Goal: Task Accomplishment & Management: Use online tool/utility

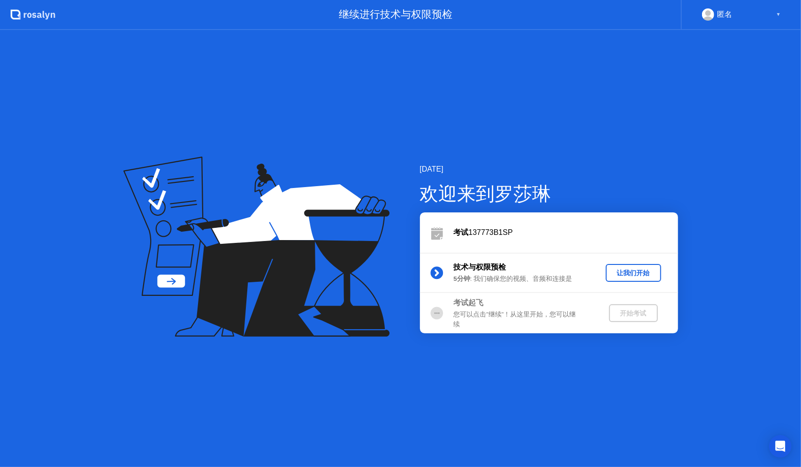
click at [626, 271] on div "让我们开始" at bounding box center [633, 273] width 48 height 9
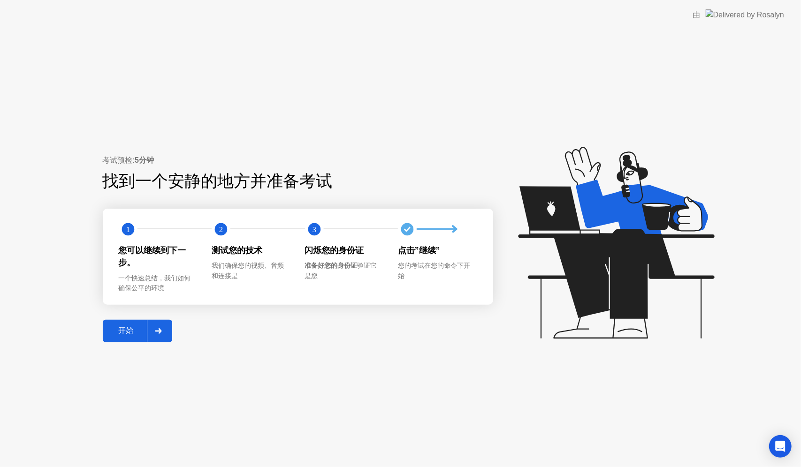
click at [118, 327] on div "开始" at bounding box center [126, 331] width 41 height 10
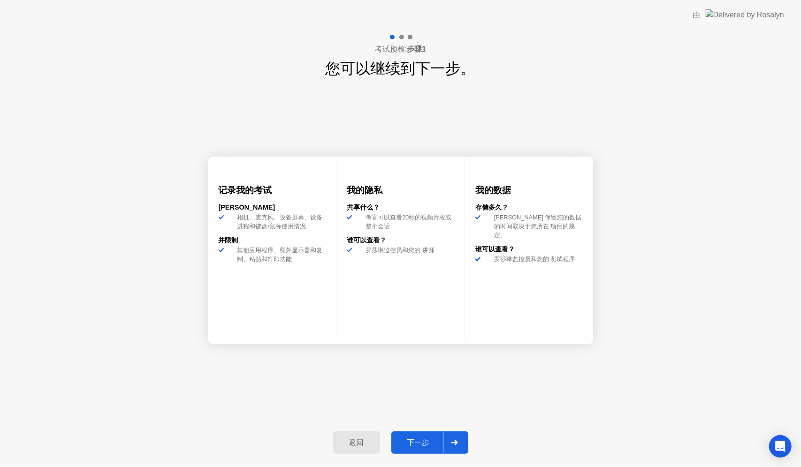
click at [411, 437] on button "下一步" at bounding box center [429, 443] width 77 height 23
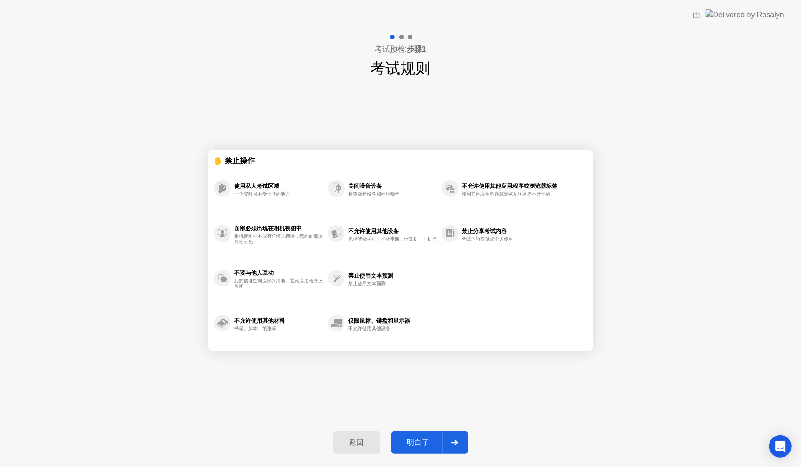
click at [418, 442] on div "明白了" at bounding box center [418, 443] width 49 height 10
select select "**********"
select select "*******"
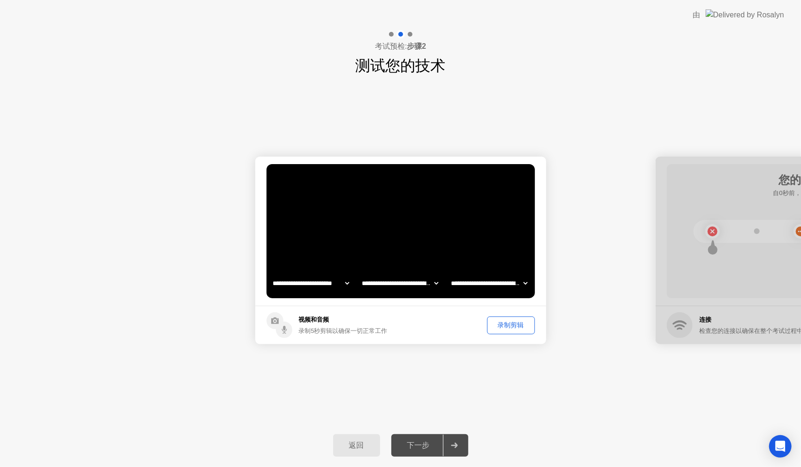
click at [506, 325] on div "录制剪辑" at bounding box center [510, 325] width 41 height 9
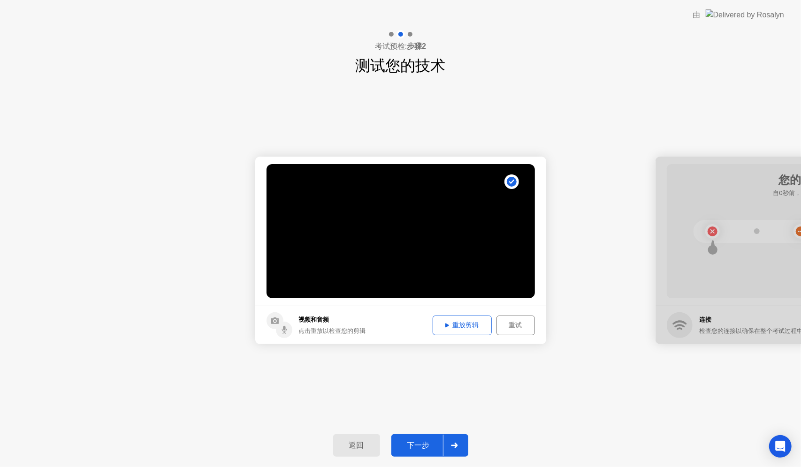
click at [426, 439] on button "下一步" at bounding box center [429, 445] width 77 height 23
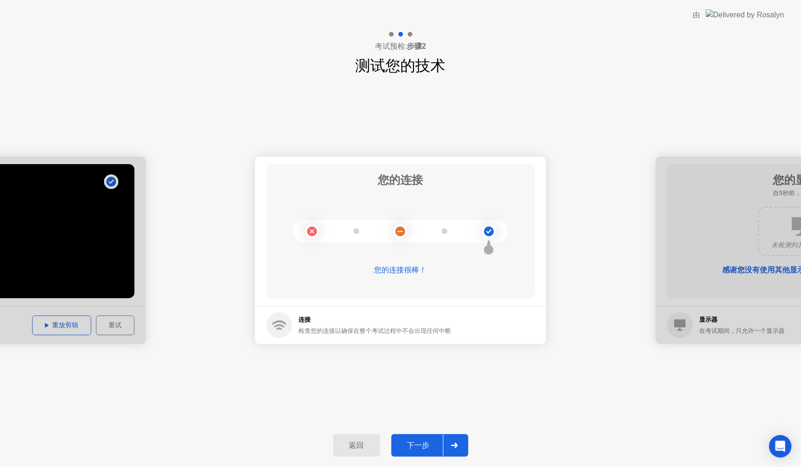
click at [406, 451] on div "下一步" at bounding box center [418, 446] width 49 height 10
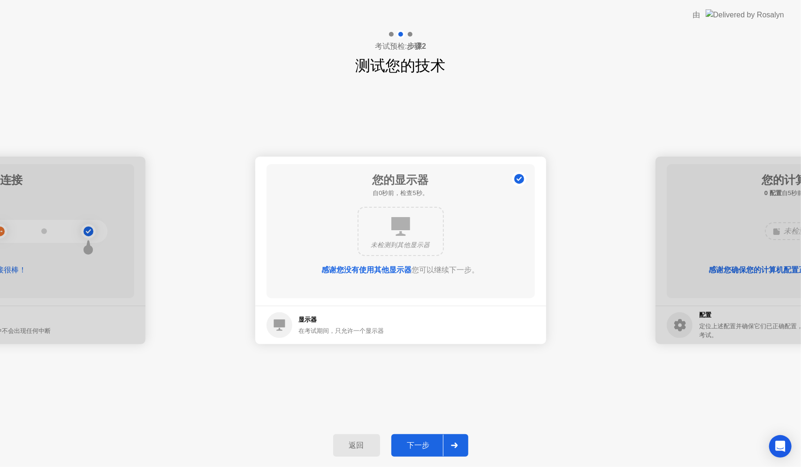
click at [423, 441] on div "下一步" at bounding box center [418, 446] width 49 height 10
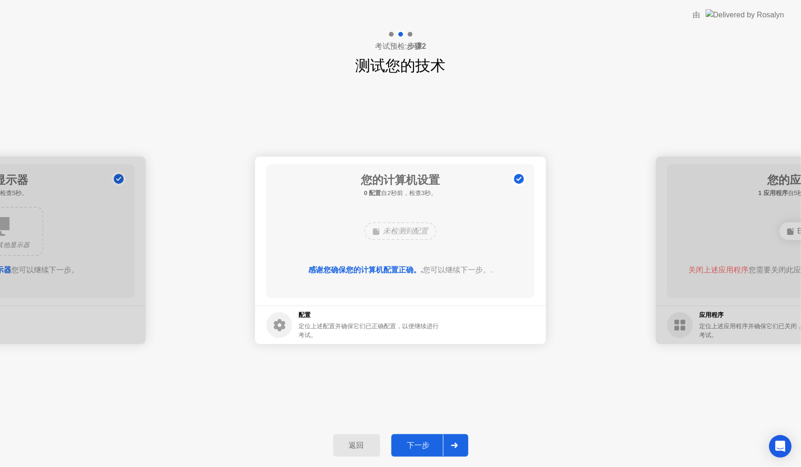
click at [417, 448] on div "下一步" at bounding box center [418, 446] width 49 height 10
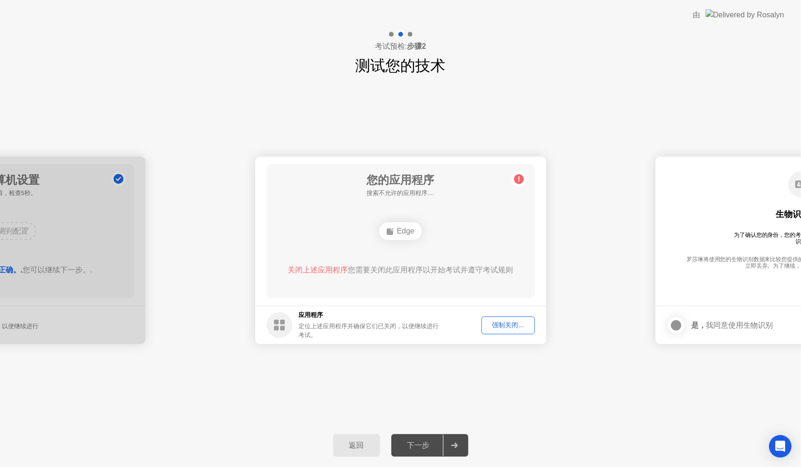
click at [503, 322] on div "强制关闭..." at bounding box center [508, 325] width 47 height 9
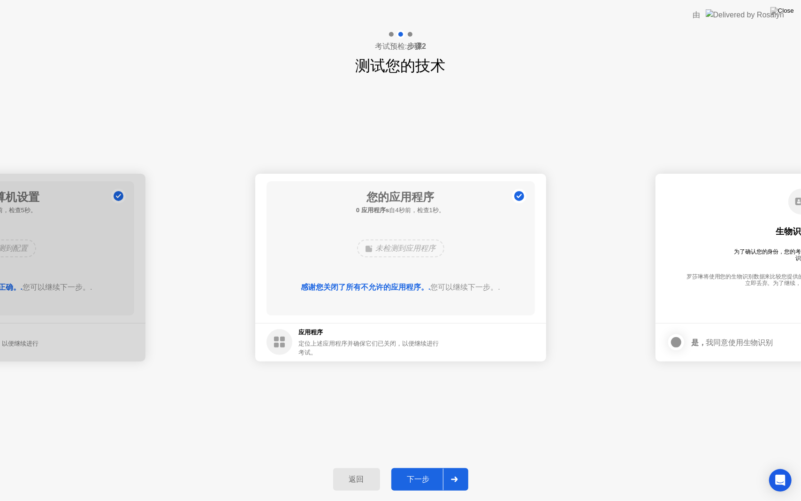
click at [423, 467] on div "下一步" at bounding box center [418, 479] width 49 height 10
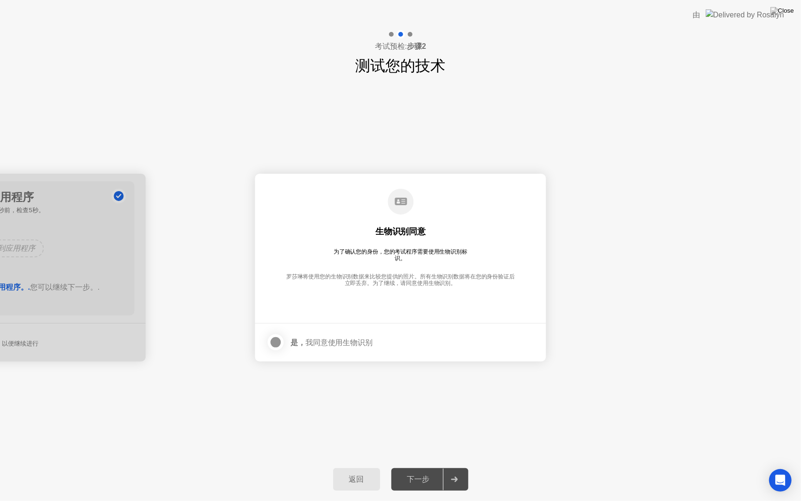
click at [276, 339] on div at bounding box center [275, 341] width 11 height 11
click at [418, 467] on div "下一步" at bounding box center [418, 479] width 49 height 10
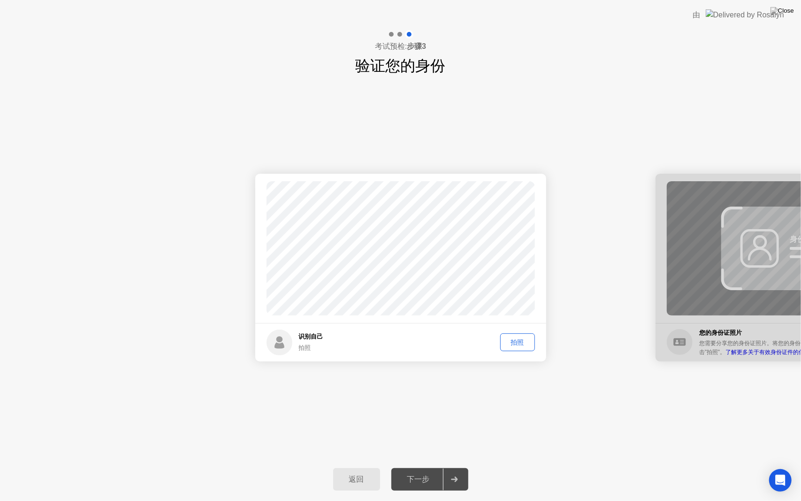
click at [517, 340] on div "拍照" at bounding box center [517, 342] width 28 height 9
click at [410, 467] on div "下一步" at bounding box center [418, 479] width 49 height 10
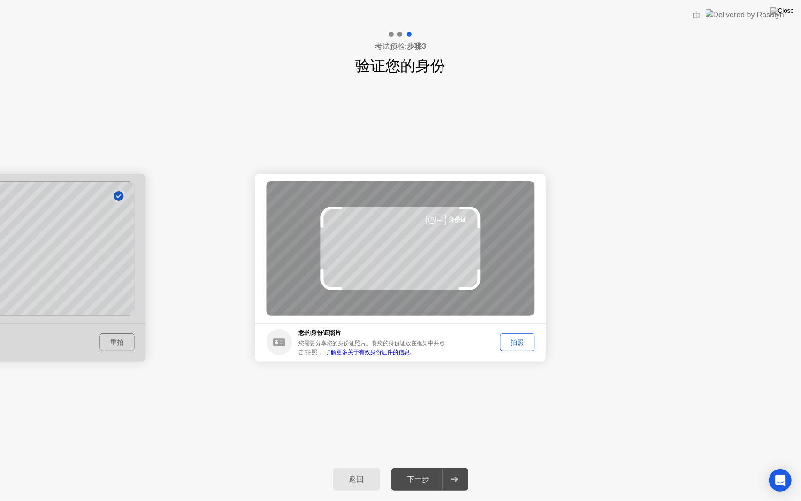
click at [517, 345] on div "拍照" at bounding box center [517, 342] width 28 height 9
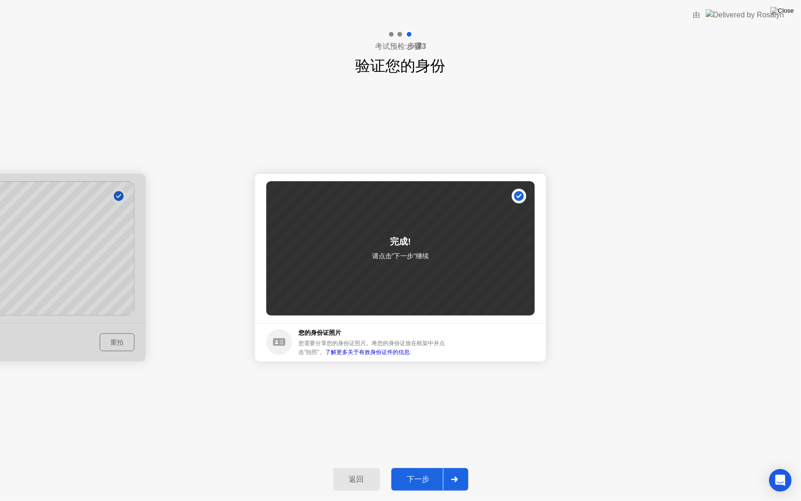
click at [434, 467] on div "下一步" at bounding box center [418, 479] width 49 height 10
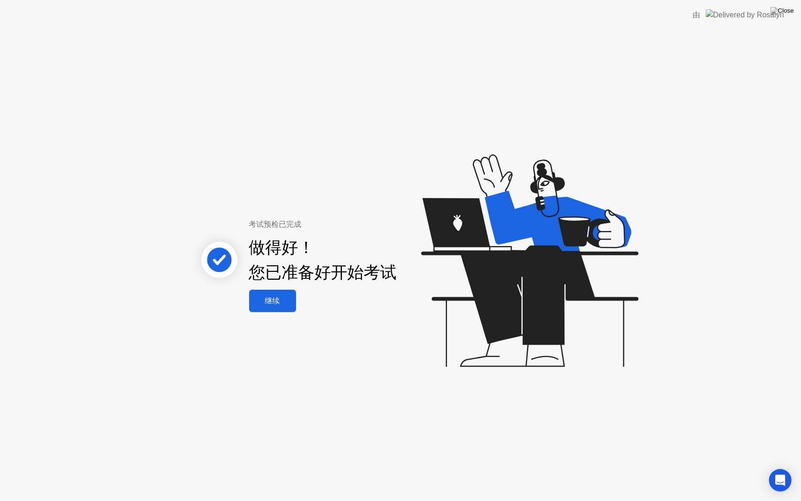
click at [269, 301] on div "继续" at bounding box center [272, 301] width 41 height 10
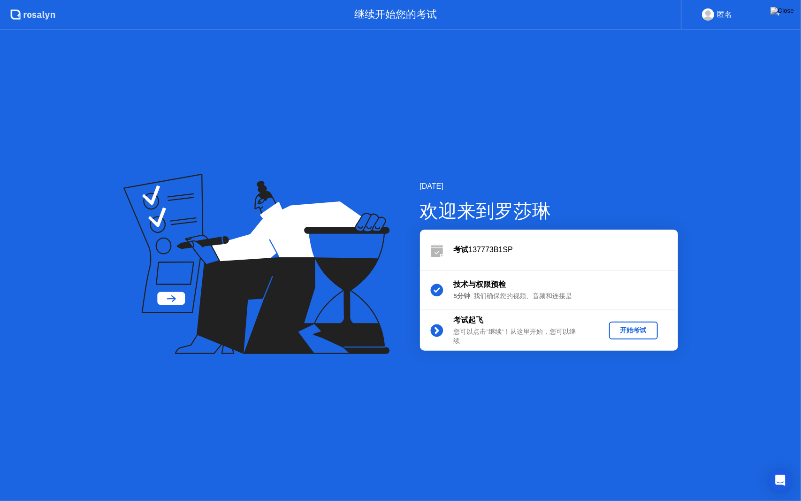
click at [629, 326] on div "开始考试" at bounding box center [633, 330] width 41 height 9
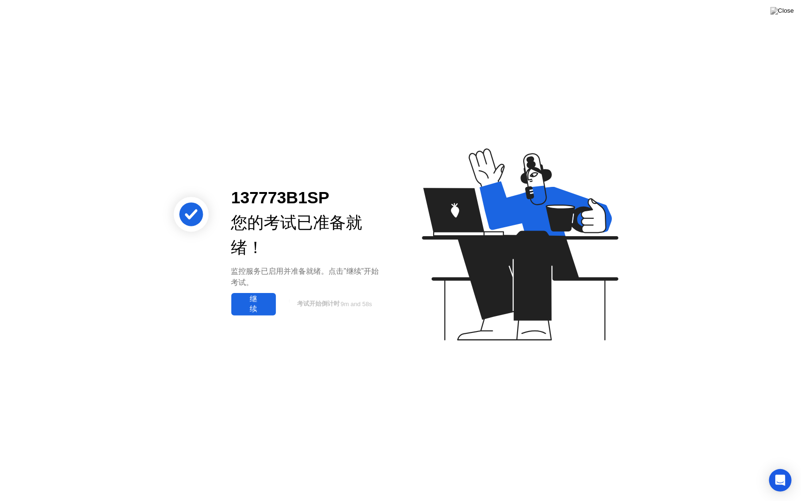
click at [242, 302] on div "继续" at bounding box center [253, 304] width 39 height 20
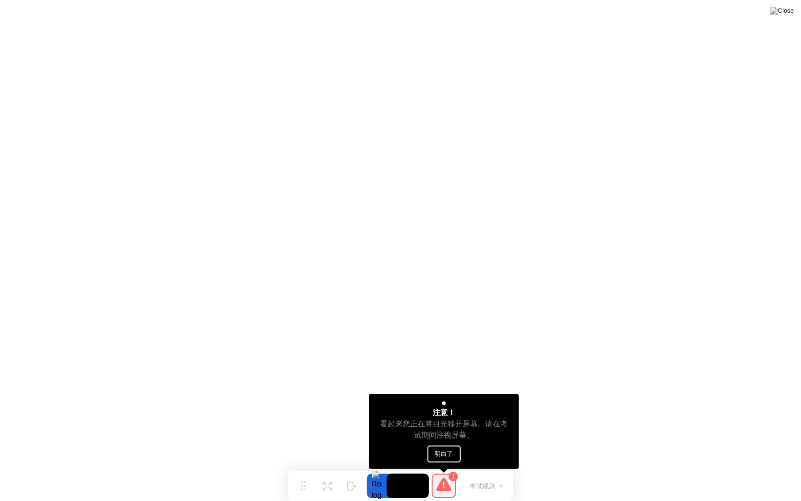
click at [457, 447] on button "明白了" at bounding box center [443, 453] width 33 height 17
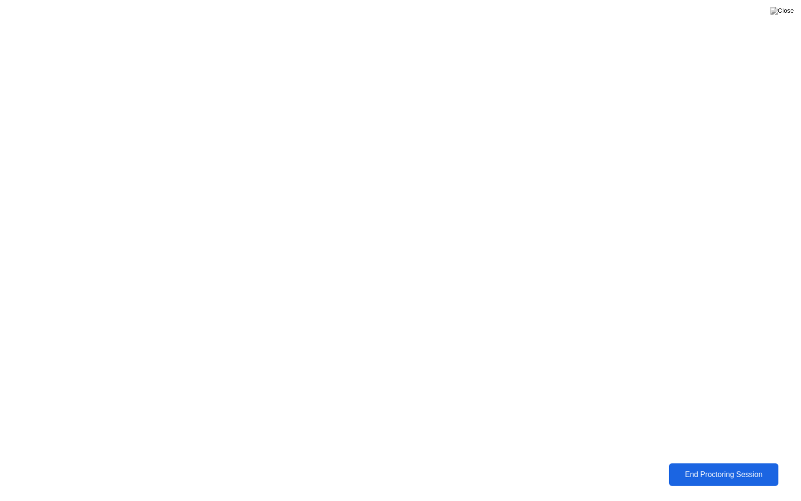
click at [699, 467] on button "End Proctoring Session" at bounding box center [723, 474] width 110 height 23
